Goal: Contribute content

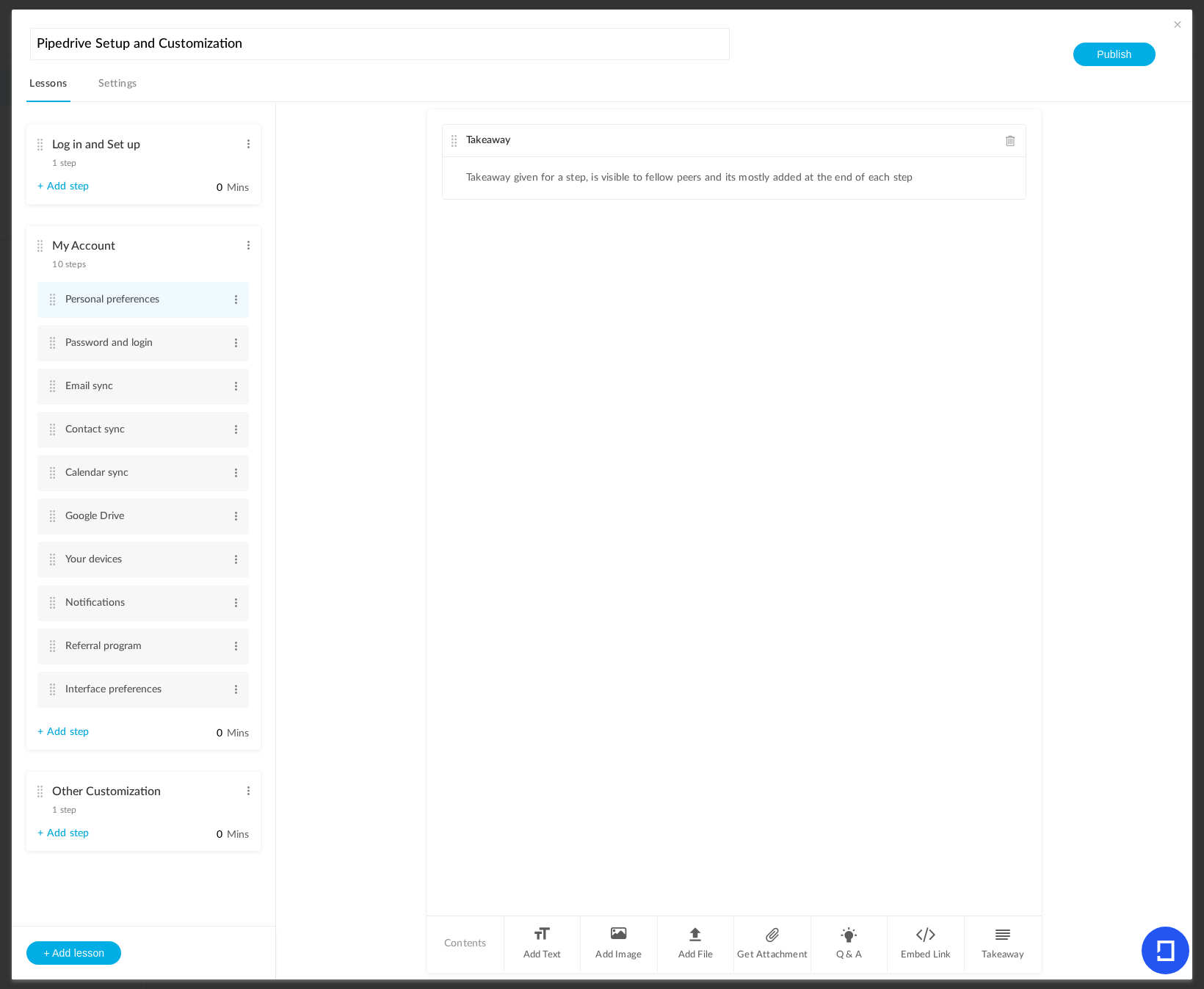
click at [153, 161] on div "Log in and Set up 1 step Edit Delete" at bounding box center [138, 149] width 201 height 39
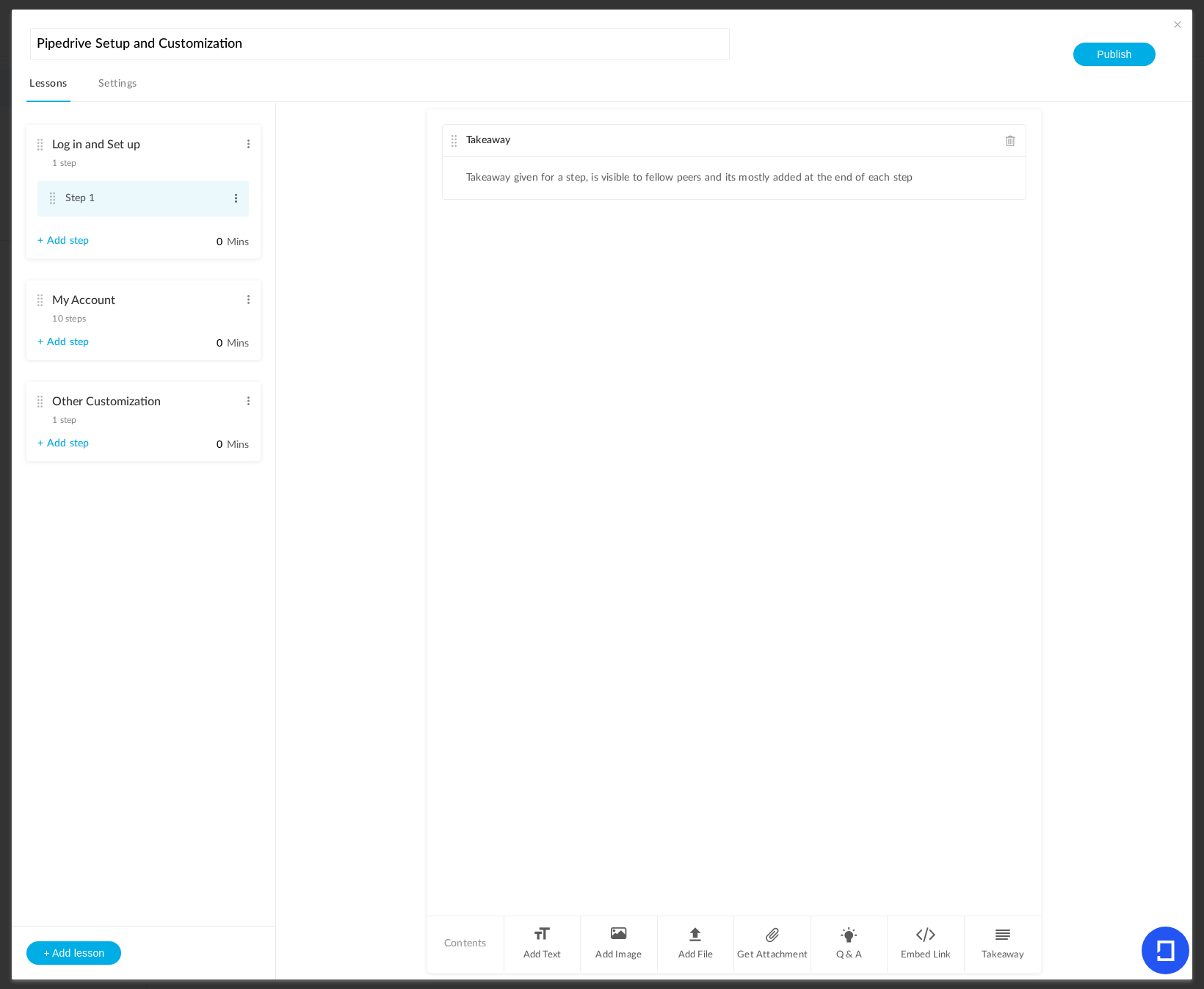
click at [235, 195] on span at bounding box center [236, 198] width 11 height 15
click at [196, 220] on link "Edit" at bounding box center [212, 222] width 57 height 17
type input "Log in"
click at [242, 228] on li "Log in and Set up 1 step Edit Delete Log in Edit Delete 0" at bounding box center [143, 194] width 234 height 139
click at [618, 944] on li "Add Image" at bounding box center [618, 944] width 77 height 55
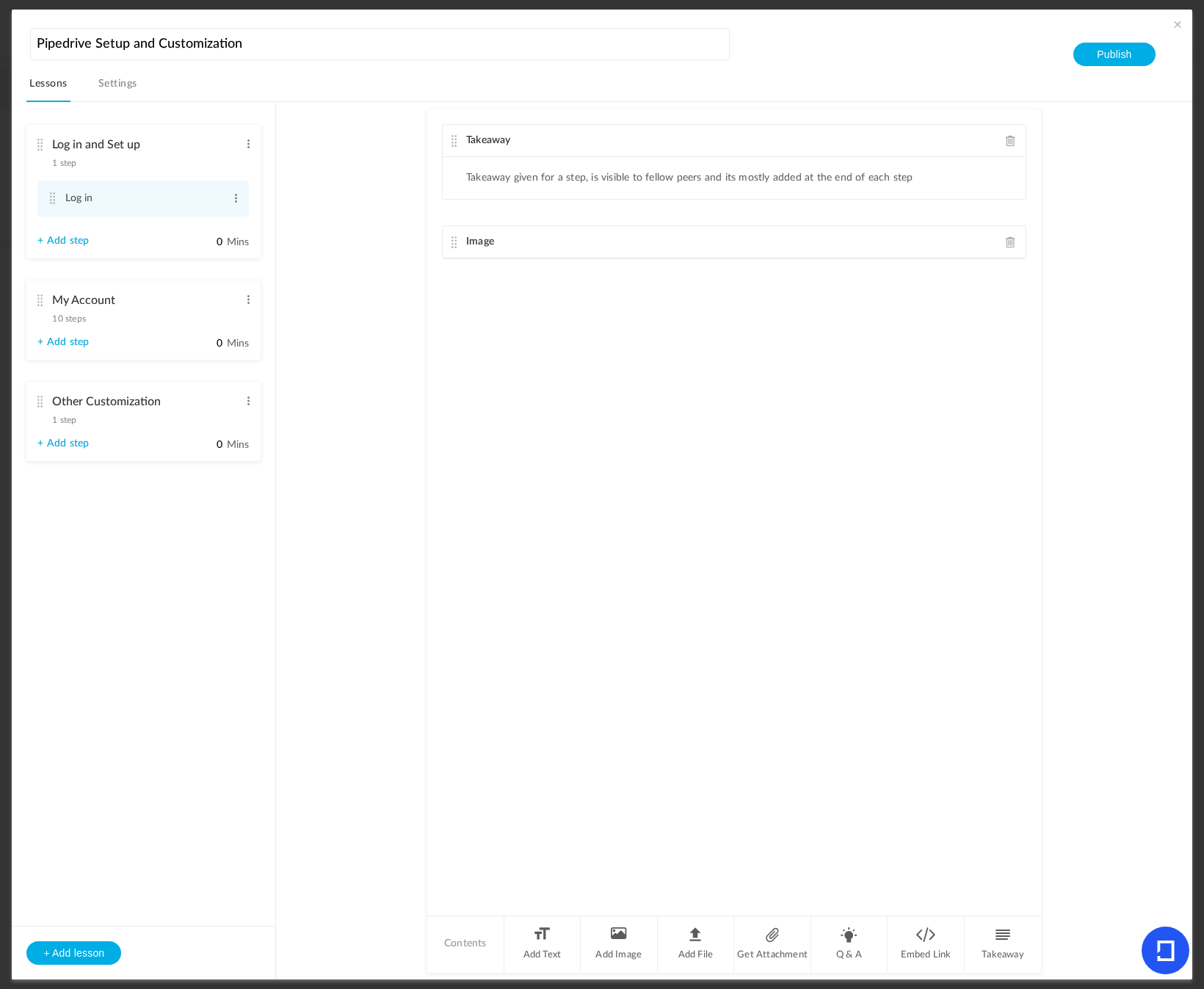
click at [1006, 239] on span at bounding box center [1011, 242] width 10 height 11
click at [466, 939] on li "Contents" at bounding box center [465, 944] width 77 height 55
click at [692, 943] on li "Add File" at bounding box center [696, 944] width 77 height 55
click at [1008, 244] on span at bounding box center [1011, 242] width 10 height 11
click at [927, 950] on li "Embed Link" at bounding box center [925, 944] width 77 height 55
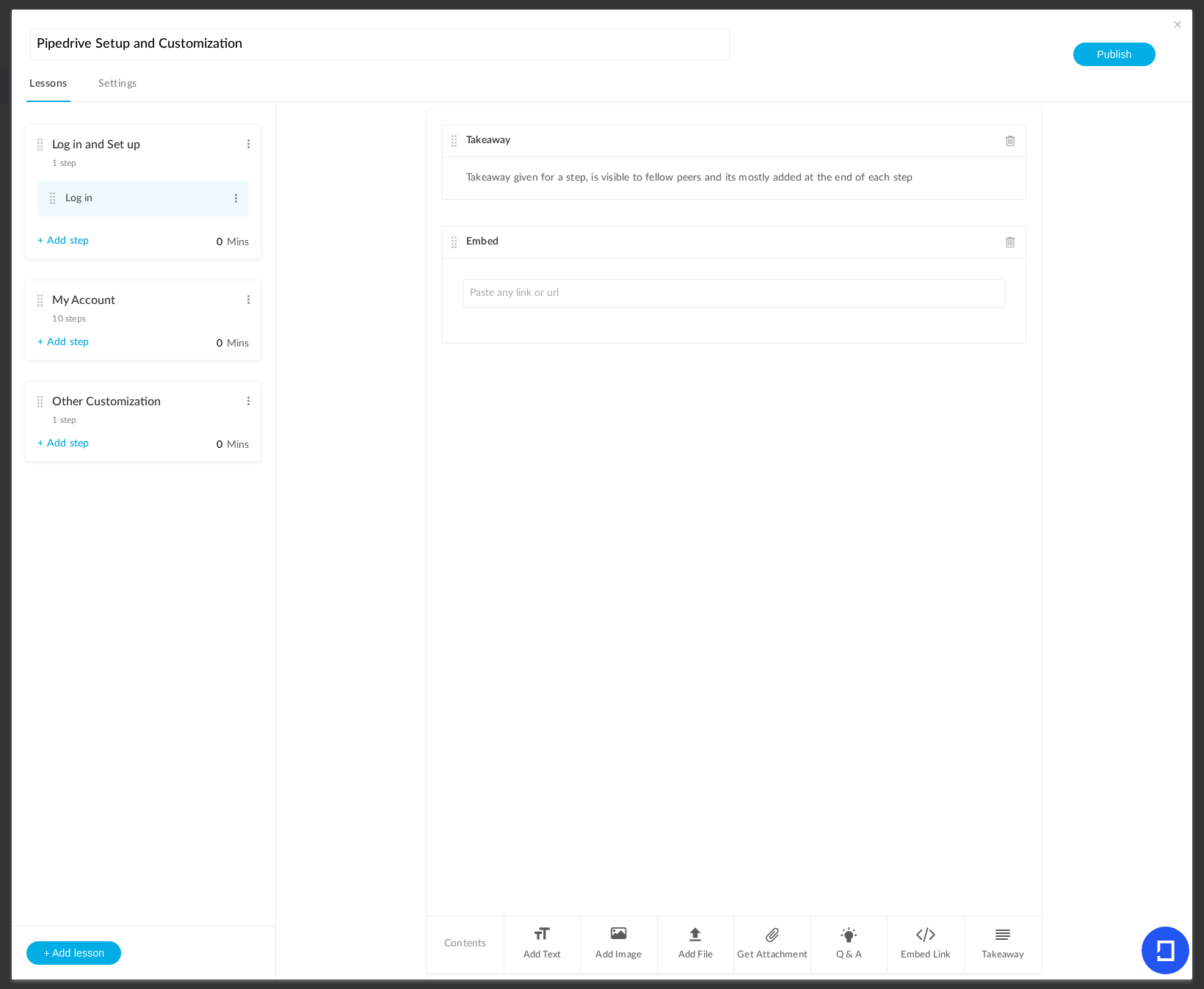
click at [1006, 244] on span at bounding box center [1011, 242] width 10 height 11
click at [1168, 951] on icon at bounding box center [1165, 950] width 17 height 21
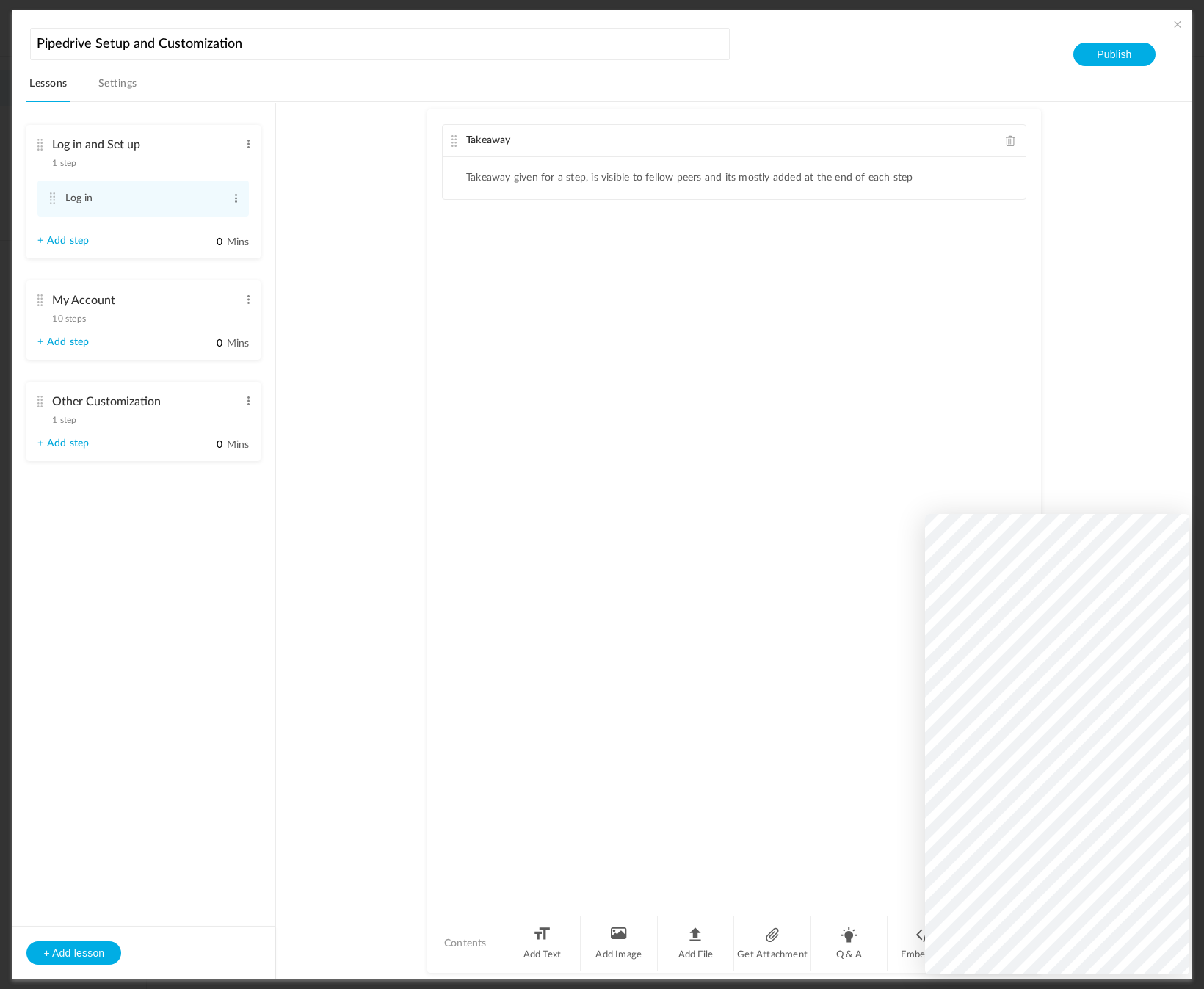
click at [122, 84] on link "Settings" at bounding box center [118, 88] width 45 height 28
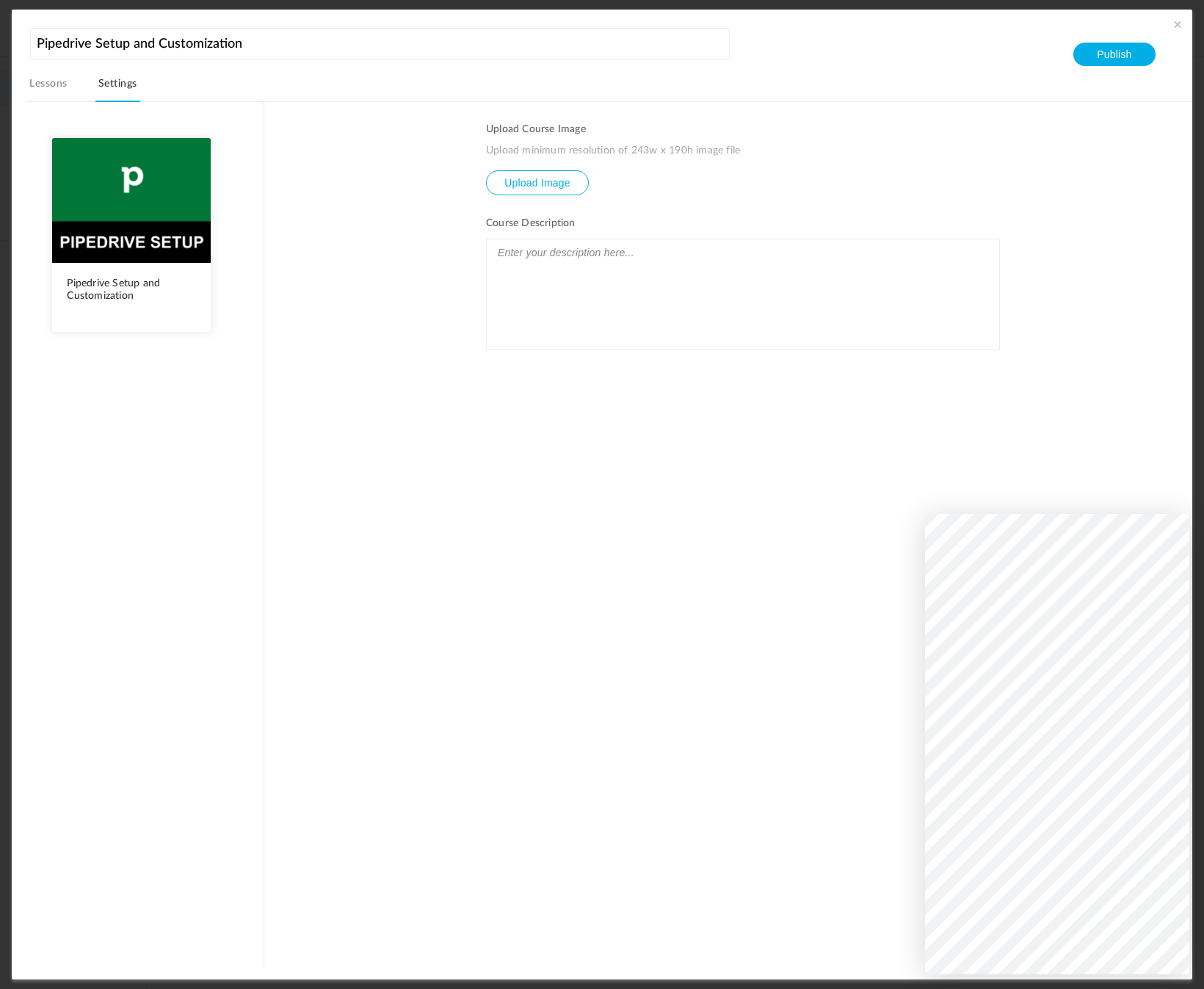
click at [31, 84] on link "Lessons" at bounding box center [48, 88] width 44 height 28
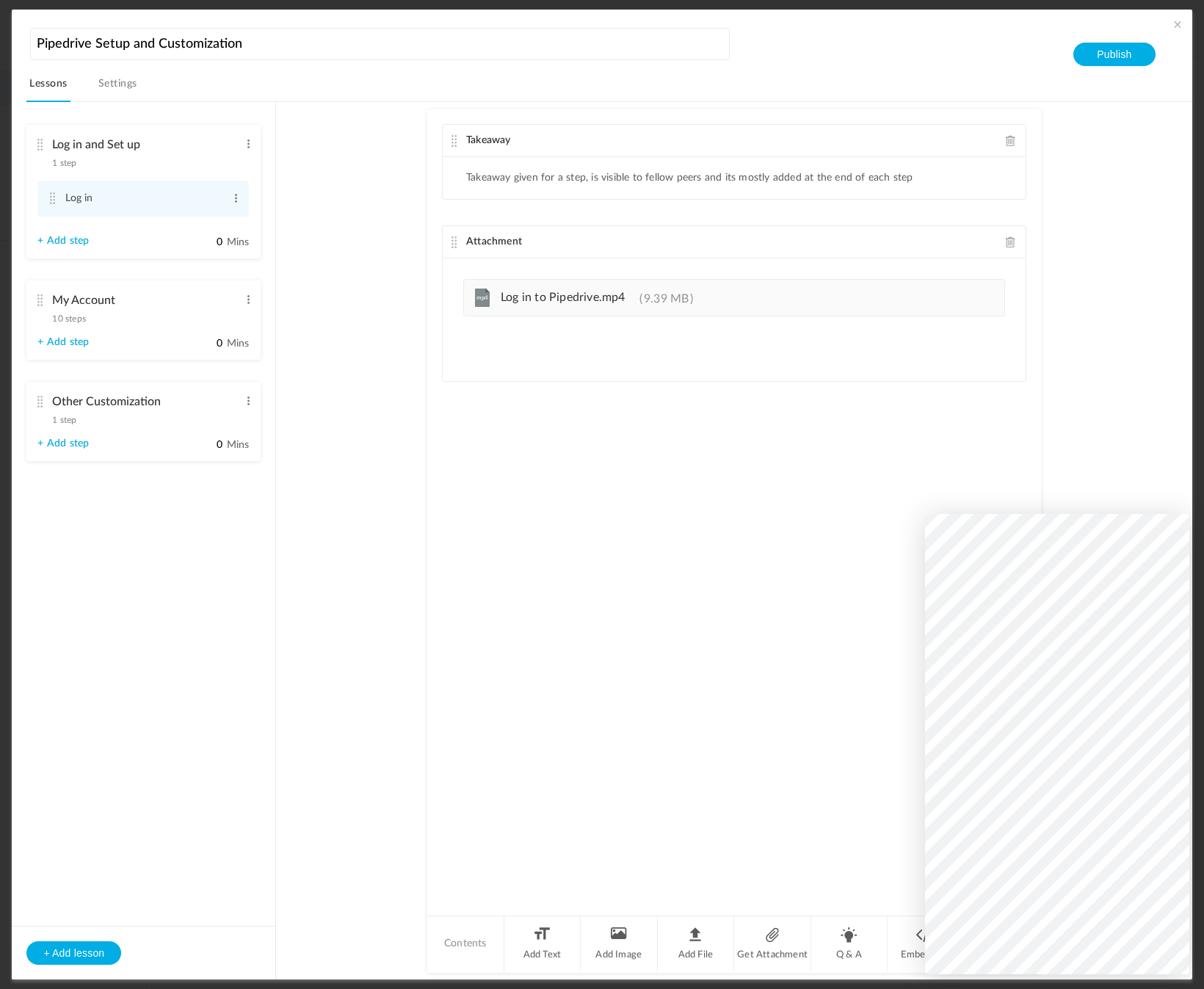
click at [1002, 244] on div "Attachment" at bounding box center [734, 242] width 583 height 32
click at [1009, 243] on span at bounding box center [1011, 242] width 10 height 11
click at [690, 944] on li "Add File" at bounding box center [696, 944] width 77 height 55
click at [1121, 50] on button "Publish" at bounding box center [1114, 54] width 82 height 23
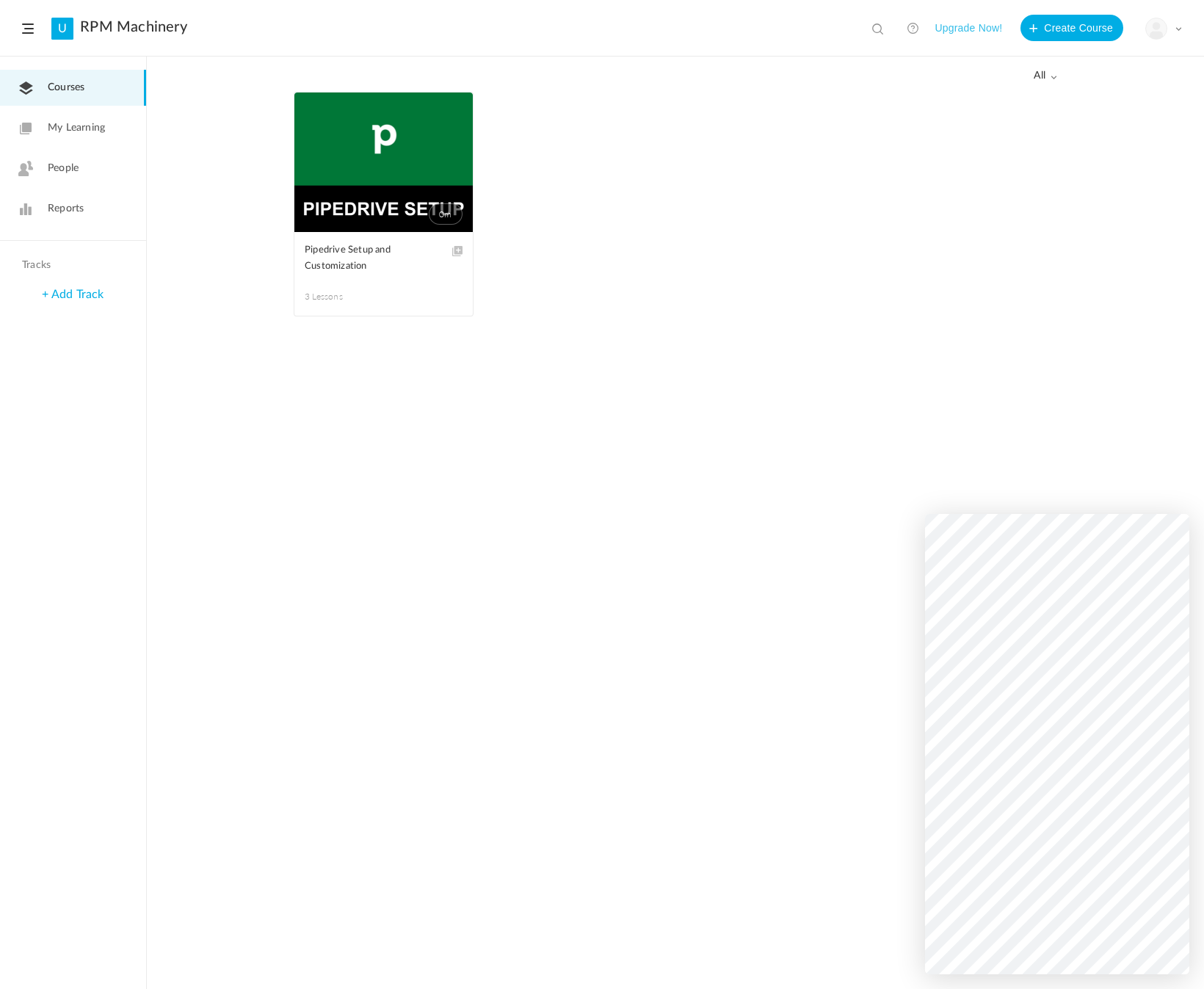
click at [364, 173] on link "0m" at bounding box center [383, 162] width 178 height 139
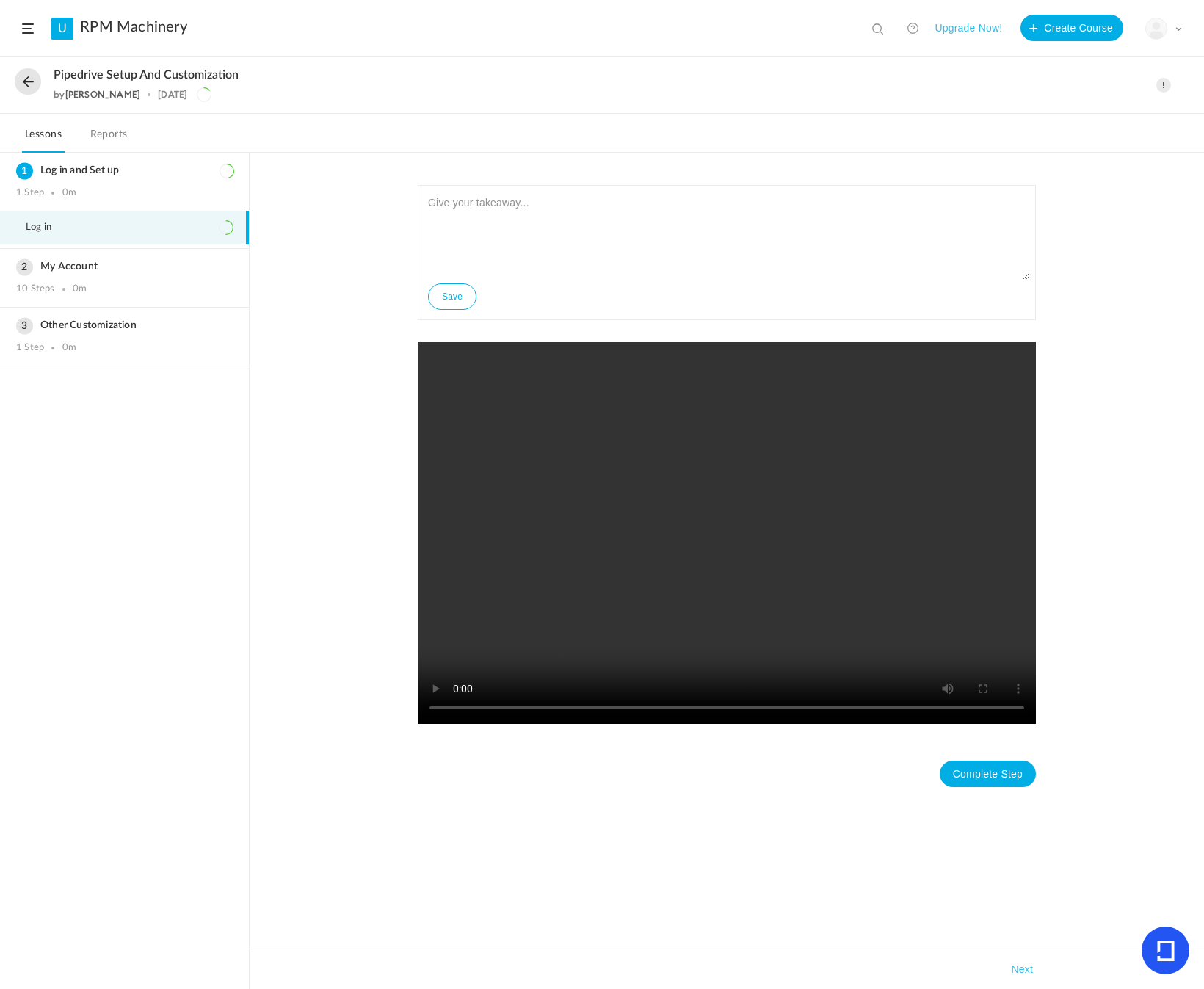
click at [29, 77] on button at bounding box center [28, 82] width 26 height 26
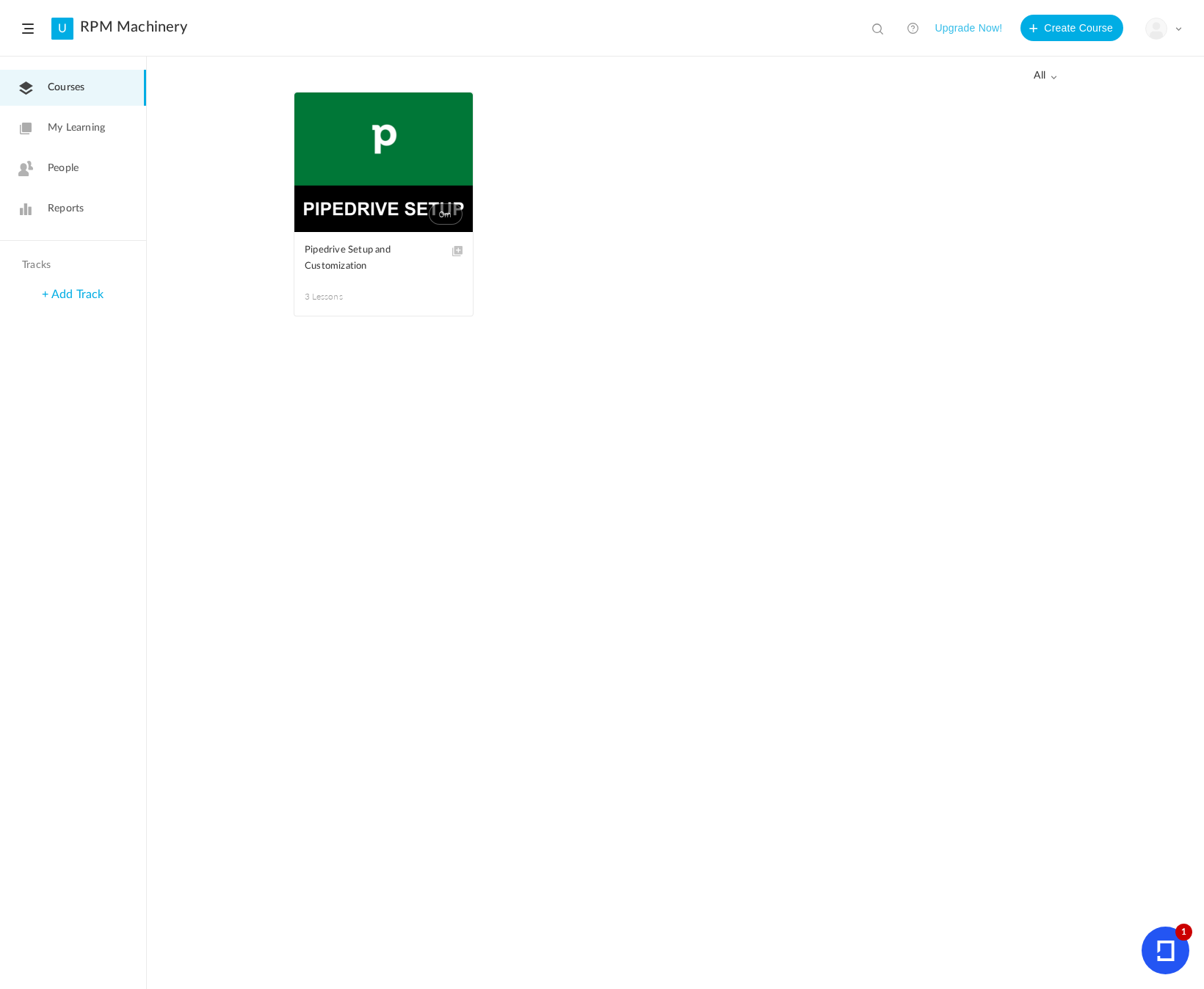
click at [457, 104] on figure "0m Edit Delete Move to draft" at bounding box center [383, 162] width 178 height 139
click at [0, 0] on span at bounding box center [0, 0] width 0 height 0
click at [0, 0] on link "Edit" at bounding box center [0, 0] width 0 height 0
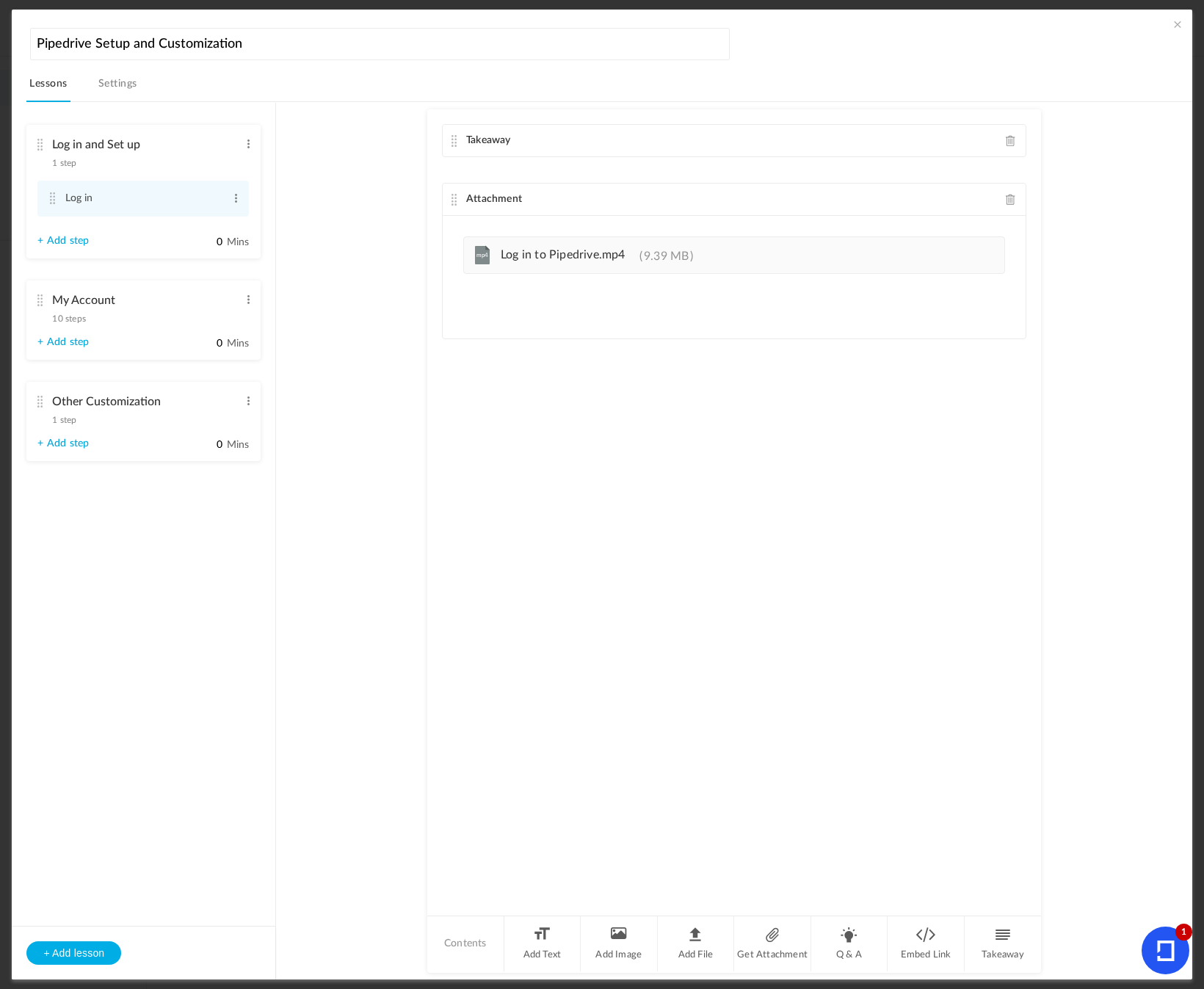
click at [1009, 141] on span at bounding box center [1011, 140] width 10 height 11
click at [539, 943] on li "Add Text" at bounding box center [543, 944] width 77 height 55
click at [506, 370] on div at bounding box center [734, 394] width 583 height 111
click at [90, 319] on div "My Account 10 steps Edit Delete" at bounding box center [138, 305] width 201 height 39
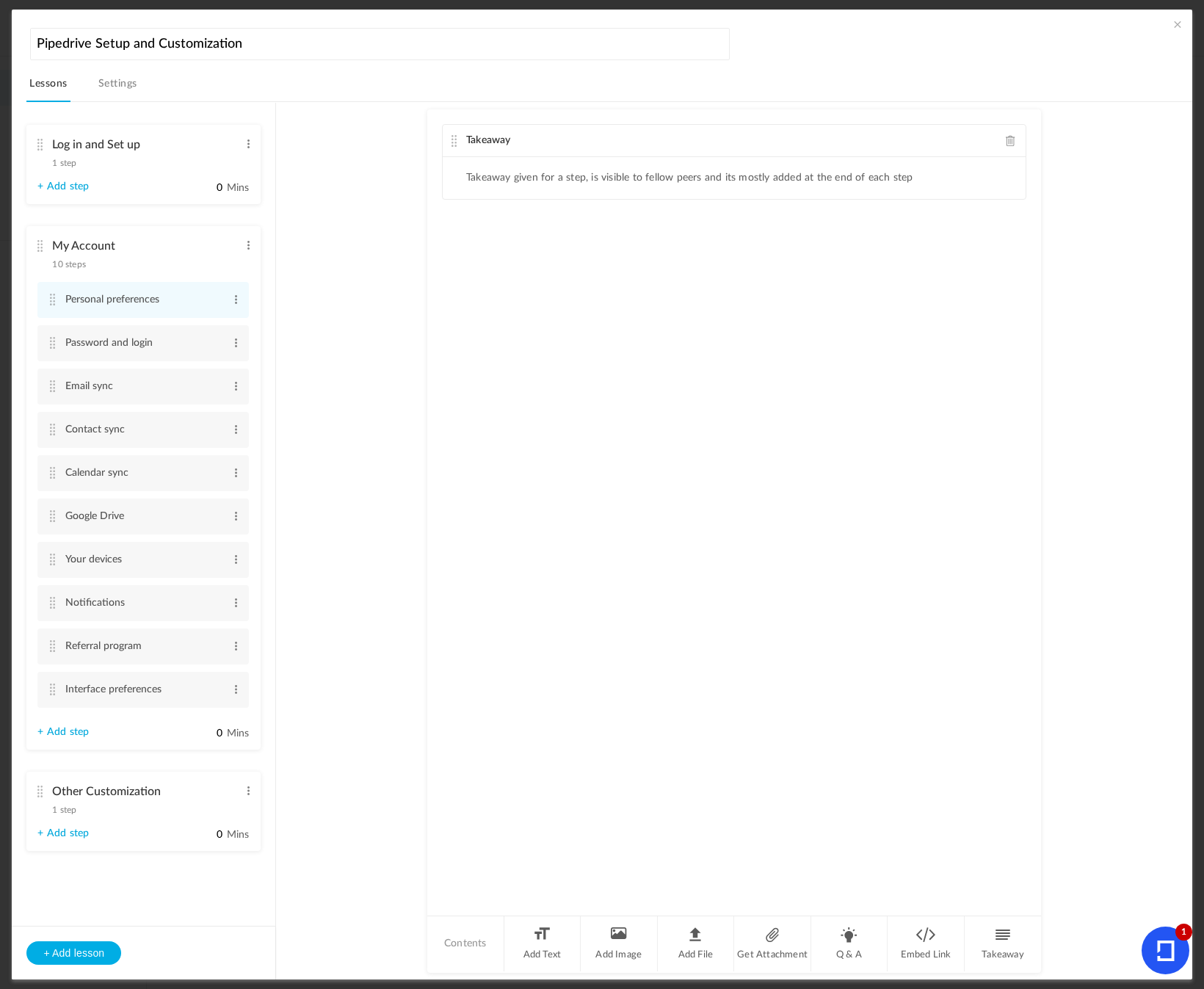
click at [1155, 947] on icon at bounding box center [1165, 951] width 48 height 48
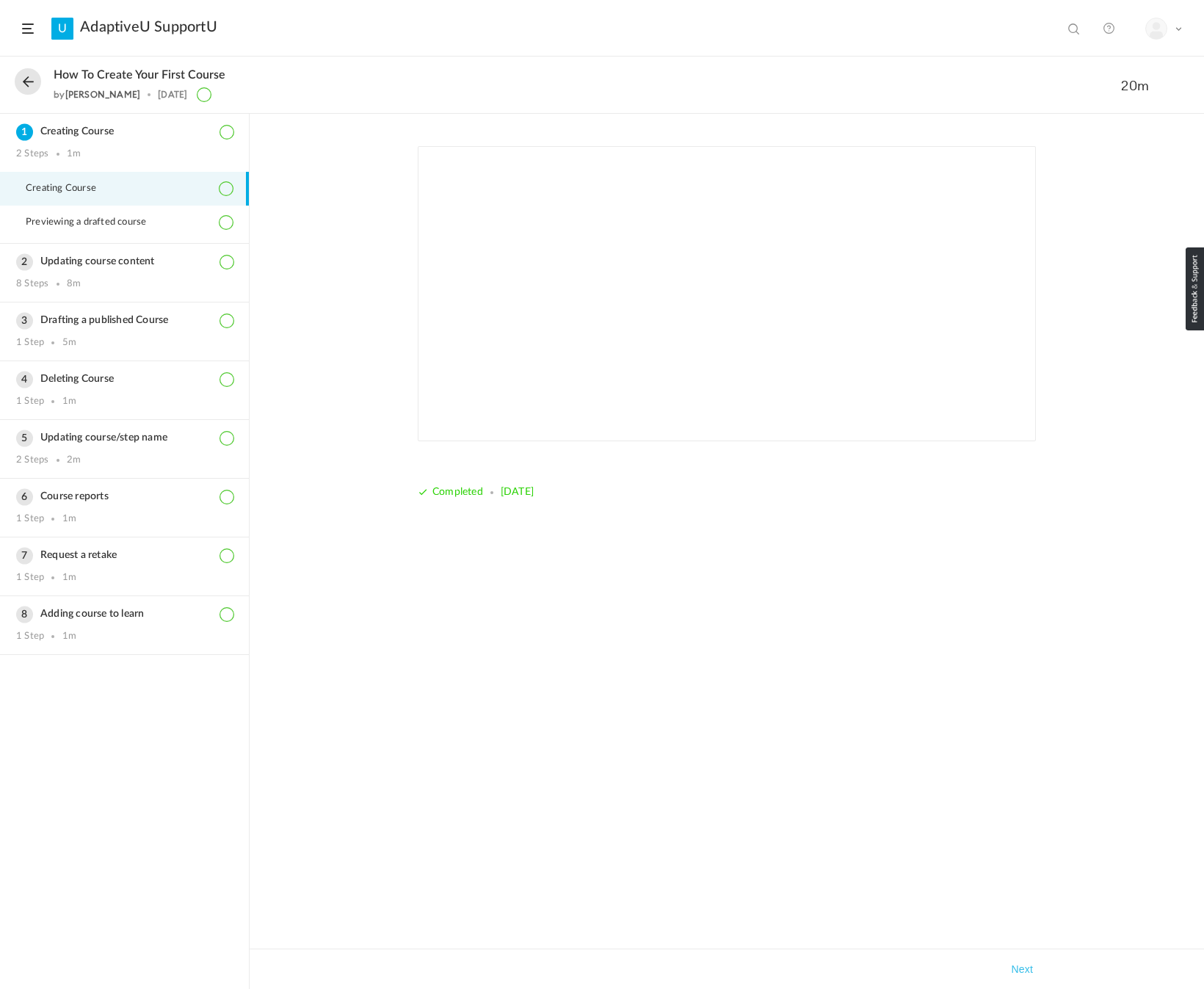
click at [30, 82] on button at bounding box center [28, 82] width 26 height 26
click at [29, 78] on button at bounding box center [28, 82] width 26 height 26
click at [31, 81] on button at bounding box center [28, 82] width 26 height 26
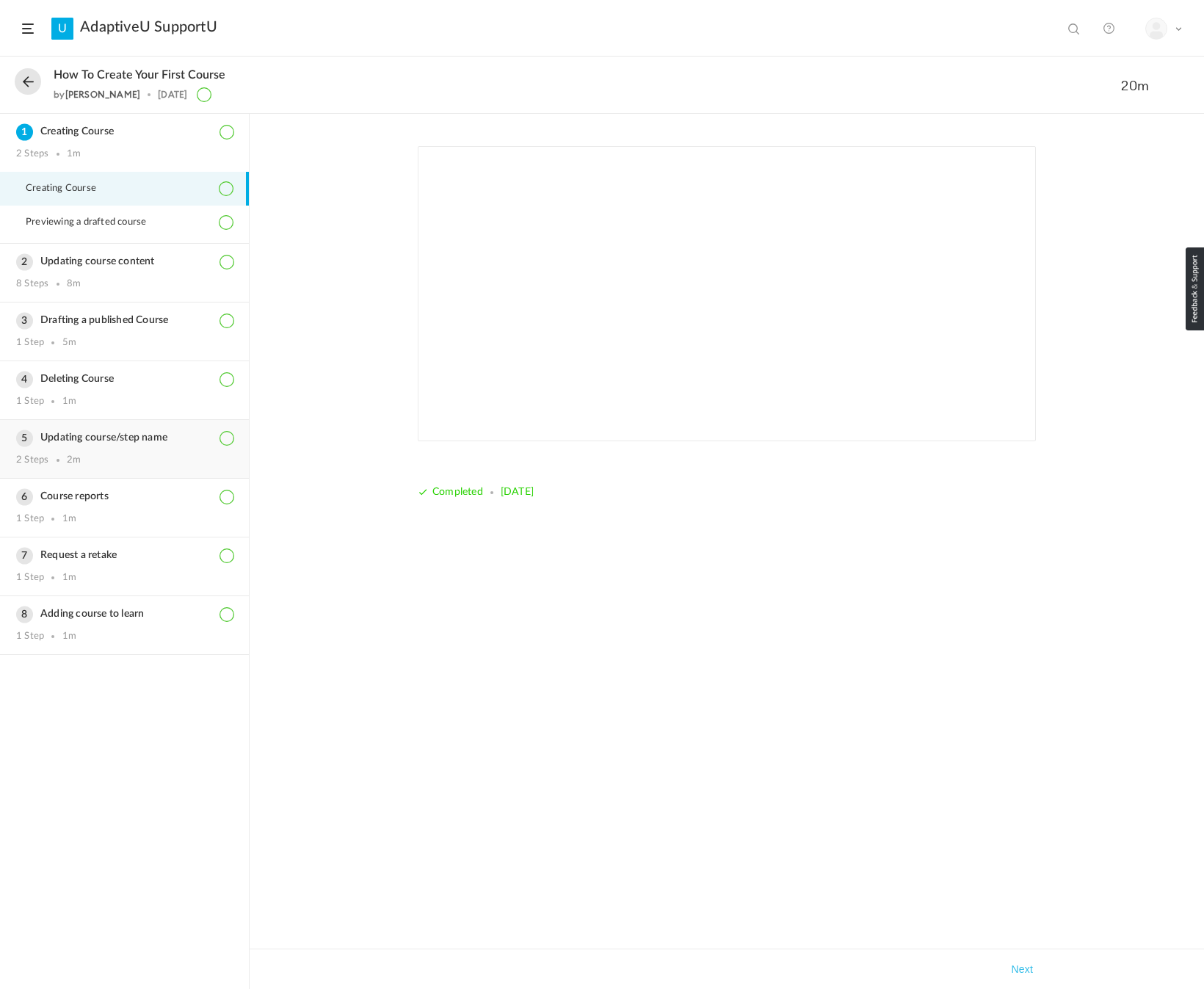
click at [123, 447] on div "Updating course/step name 2 Steps 2m" at bounding box center [125, 449] width 249 height 58
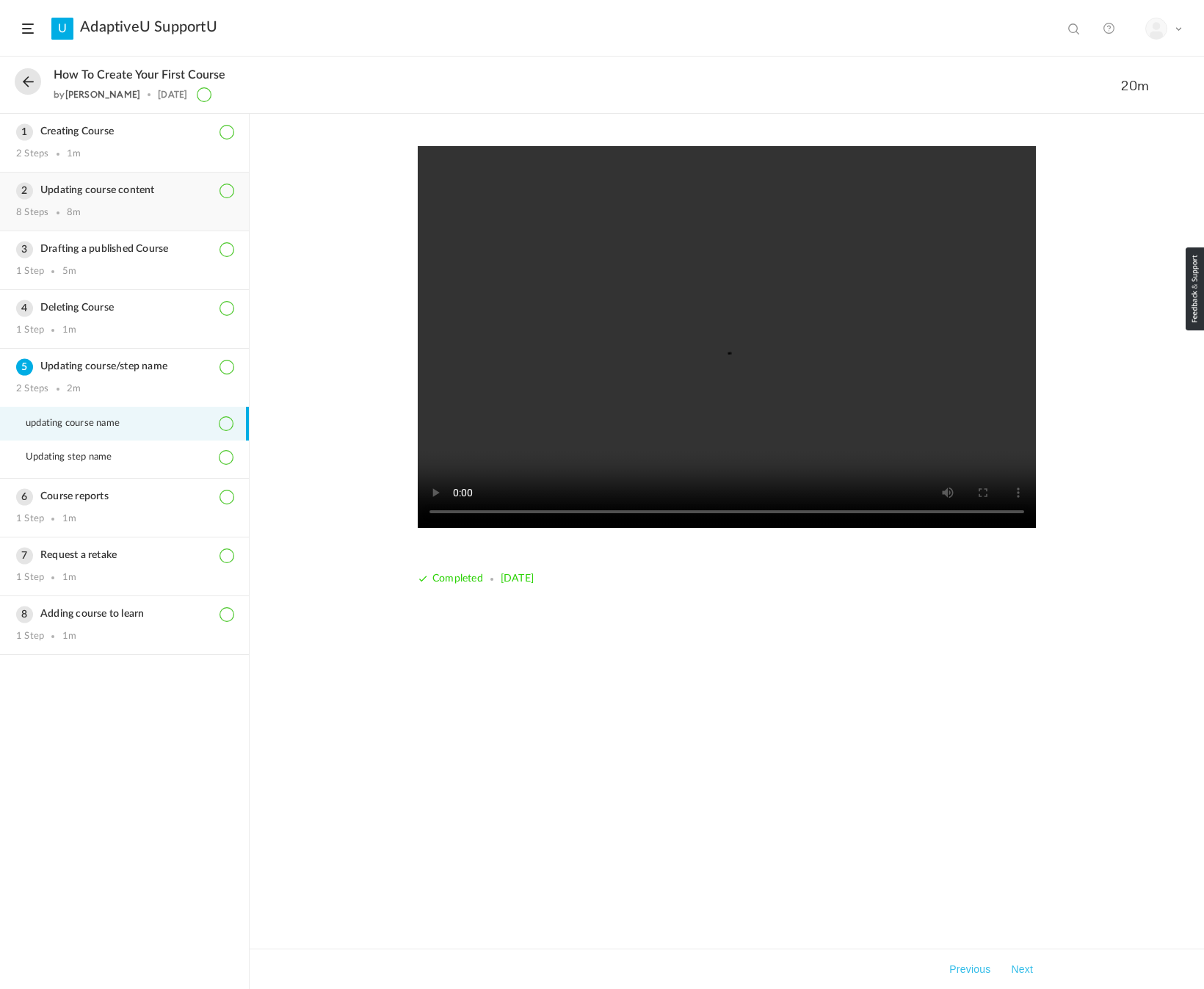
click at [120, 200] on div "Updating course content 8 Steps 8m" at bounding box center [125, 201] width 249 height 58
